Goal: Find specific page/section: Find specific page/section

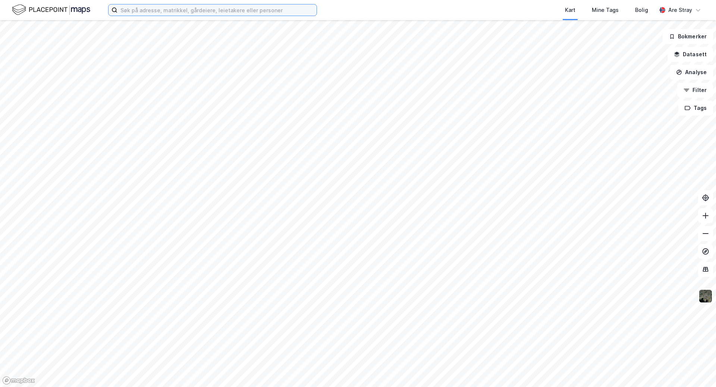
click at [179, 11] on input at bounding box center [216, 9] width 199 height 11
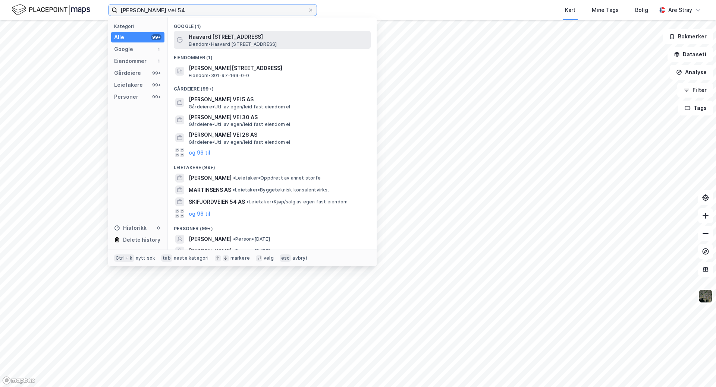
type input "[PERSON_NAME] vei 54"
click at [262, 39] on span "Haavard [STREET_ADDRESS]" at bounding box center [278, 36] width 179 height 9
